Goal: Find specific page/section: Find specific page/section

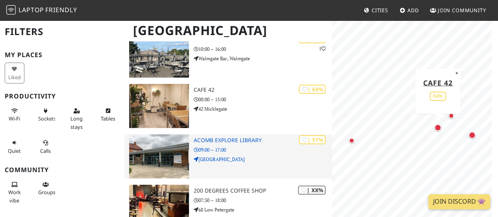
scroll to position [118, 0]
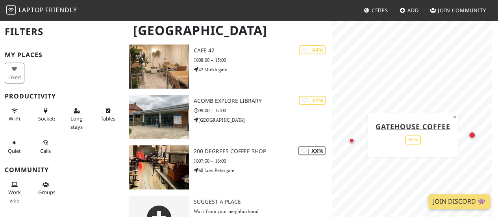
click at [473, 132] on div "Map marker" at bounding box center [472, 135] width 7 height 7
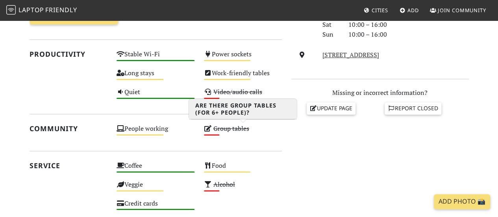
scroll to position [315, 0]
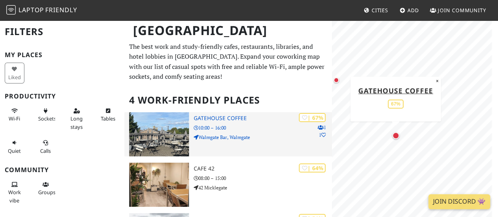
click at [330, 141] on div "York Filters My Places Liked Productivity Wi-Fi Sockets Long stays Tables Quiet…" at bounding box center [249, 192] width 498 height 345
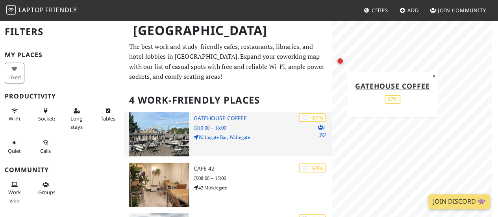
click at [210, 119] on h3 "Gatehouse Coffee" at bounding box center [263, 118] width 138 height 7
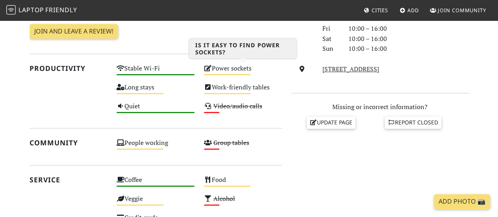
scroll to position [222, 0]
